Goal: Check status: Check status

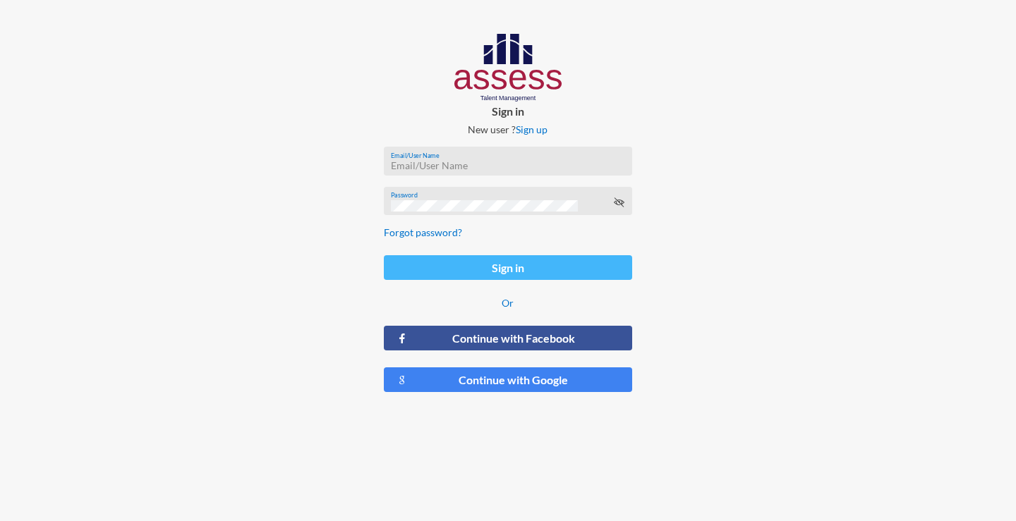
type input "RMES_830"
click at [484, 266] on button "Sign in" at bounding box center [508, 267] width 248 height 25
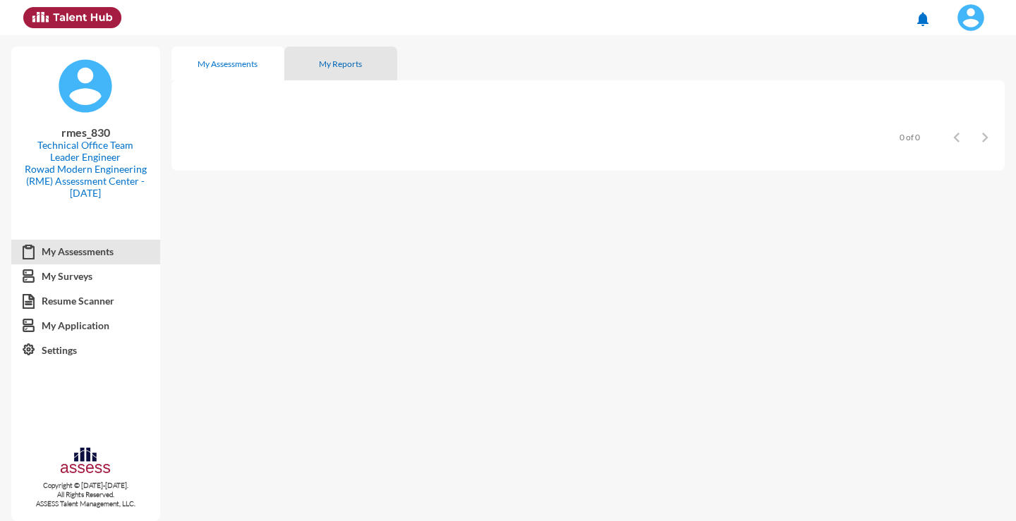
click at [332, 63] on div "My Reports" at bounding box center [340, 64] width 43 height 11
click at [243, 63] on div "My Assessments" at bounding box center [227, 64] width 60 height 11
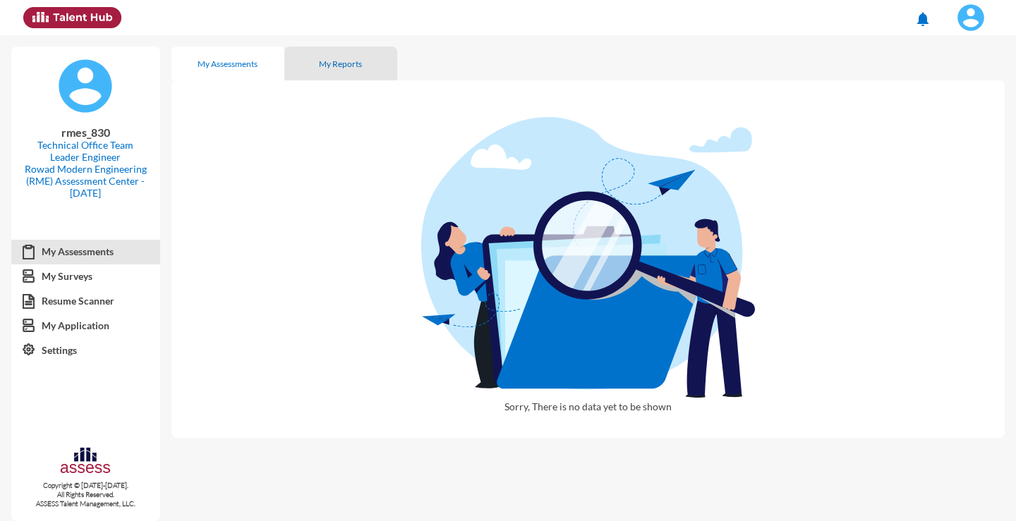
click at [347, 59] on div "My Reports" at bounding box center [340, 64] width 43 height 11
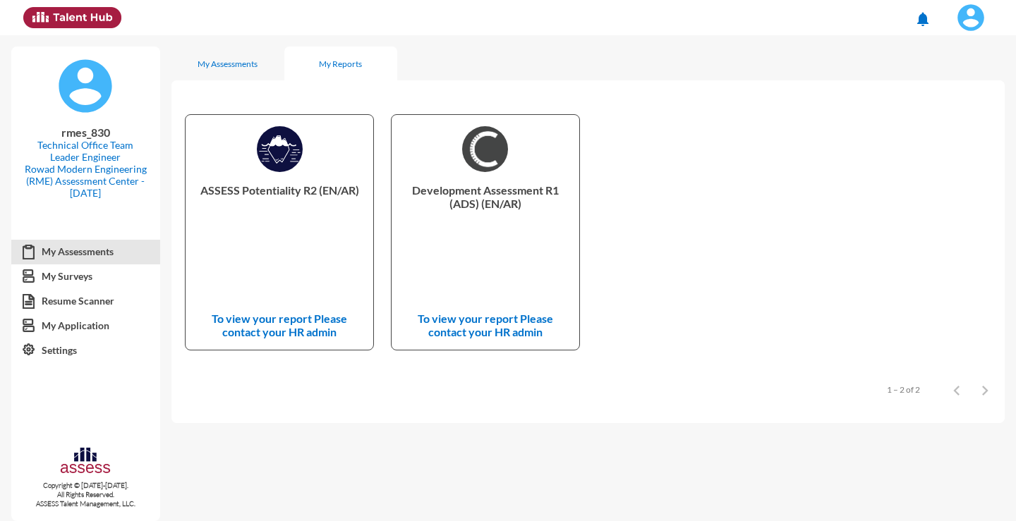
click at [469, 320] on p "To view your report Please contact your HR admin" at bounding box center [485, 325] width 165 height 27
